Goal: Find specific page/section: Find specific page/section

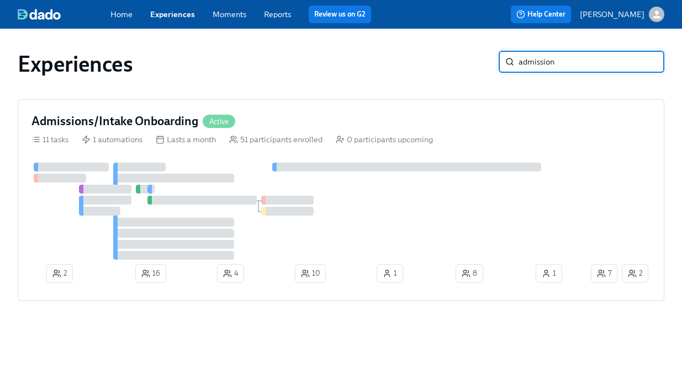
click at [539, 54] on input "admission" at bounding box center [591, 62] width 146 height 22
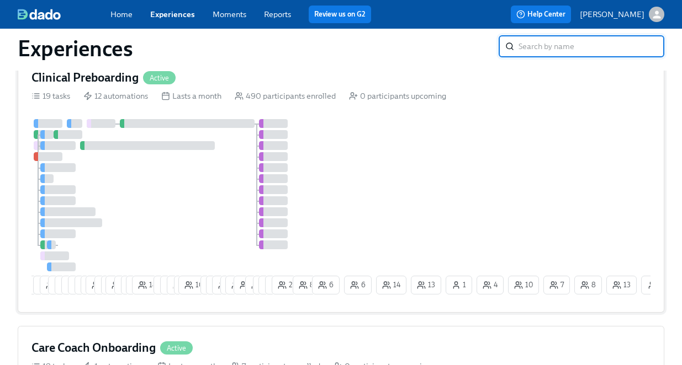
scroll to position [46, 0]
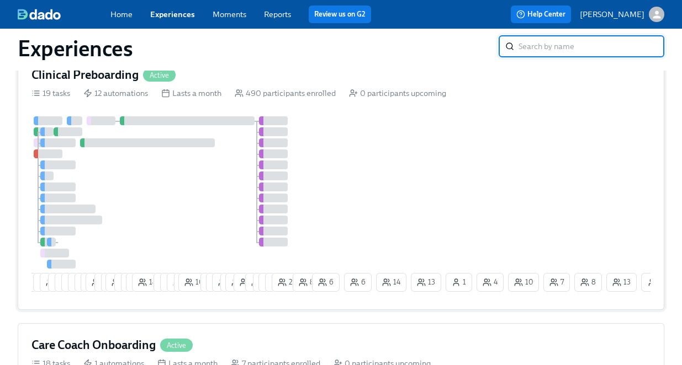
click at [411, 158] on div "14 15 13 13 3 3 5 7 4 8 29 4 2 19 7 7 12 18 9 8 9 5 10 7 17 15 5 23 3 11 9 12 1…" at bounding box center [340, 206] width 619 height 180
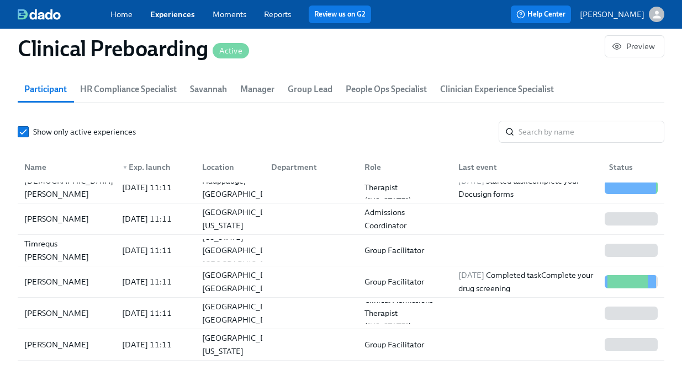
scroll to position [20, 0]
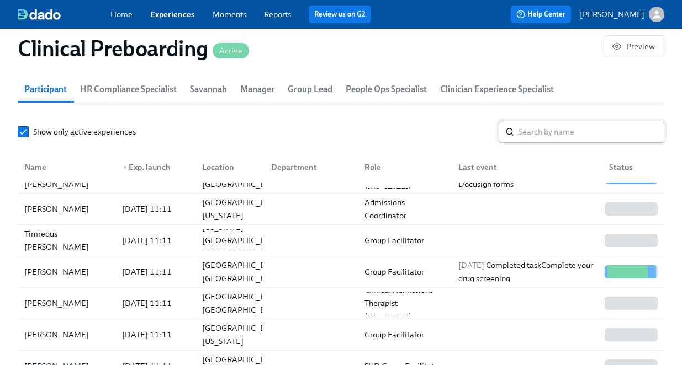
click at [529, 135] on input "search" at bounding box center [591, 132] width 146 height 22
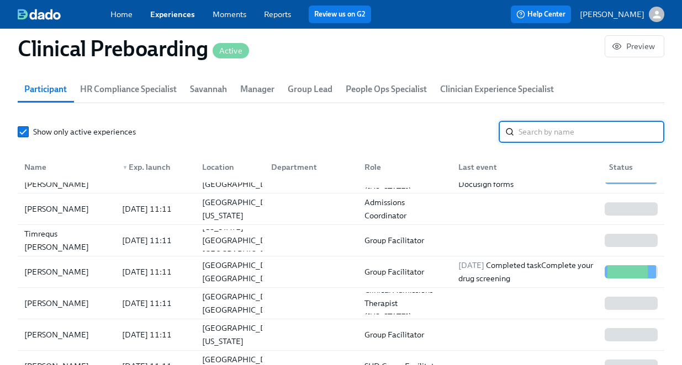
paste input "[PERSON_NAME]"
type input "[PERSON_NAME]"
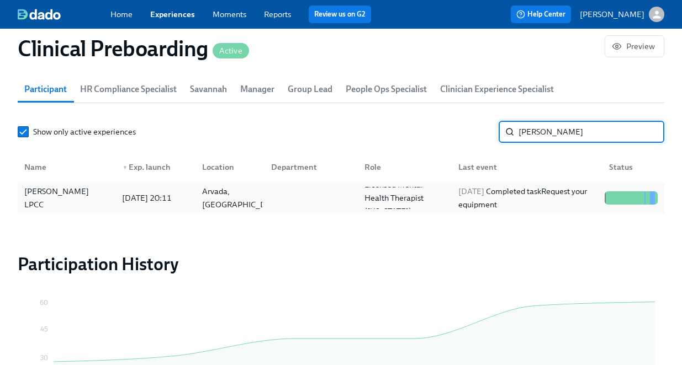
click at [454, 191] on div "[DATE] Completed task Request your equipment" at bounding box center [527, 198] width 146 height 26
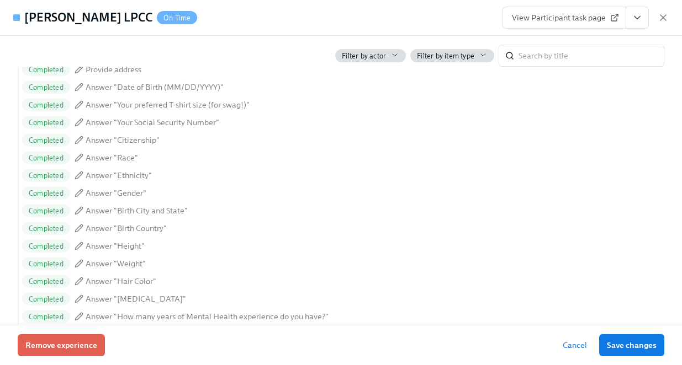
scroll to position [820, 0]
